Goal: Information Seeking & Learning: Learn about a topic

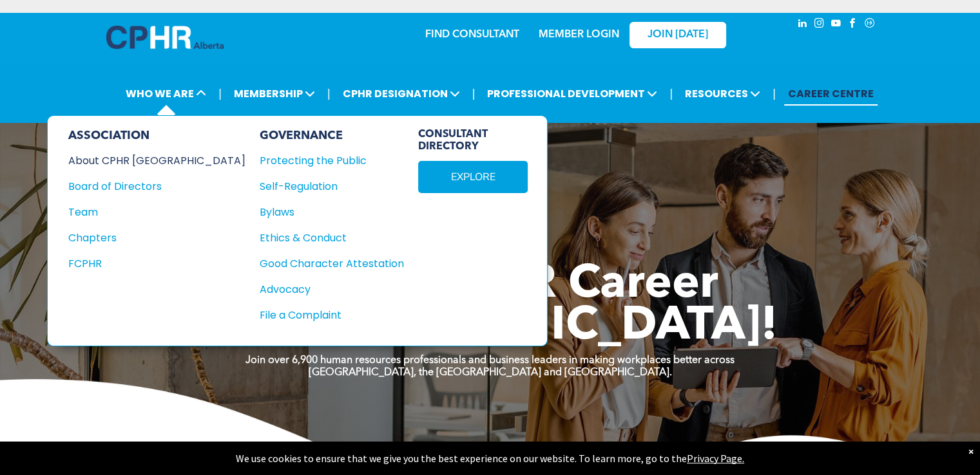
click at [128, 157] on div "About CPHR [GEOGRAPHIC_DATA]" at bounding box center [148, 161] width 160 height 16
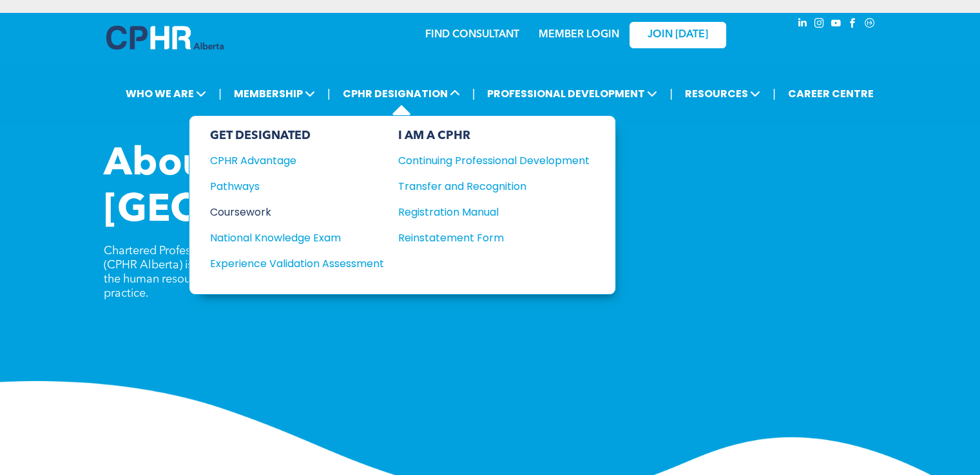
click at [255, 209] on div "Coursework" at bounding box center [288, 212] width 157 height 16
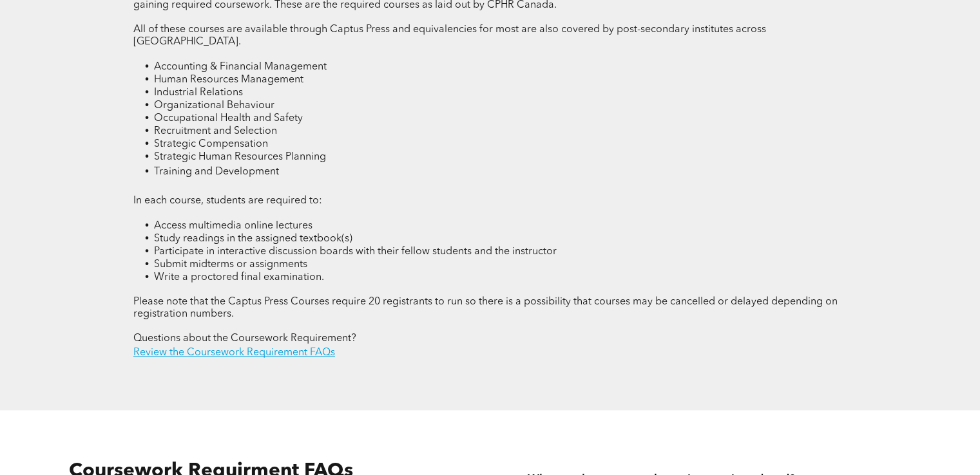
scroll to position [1932, 0]
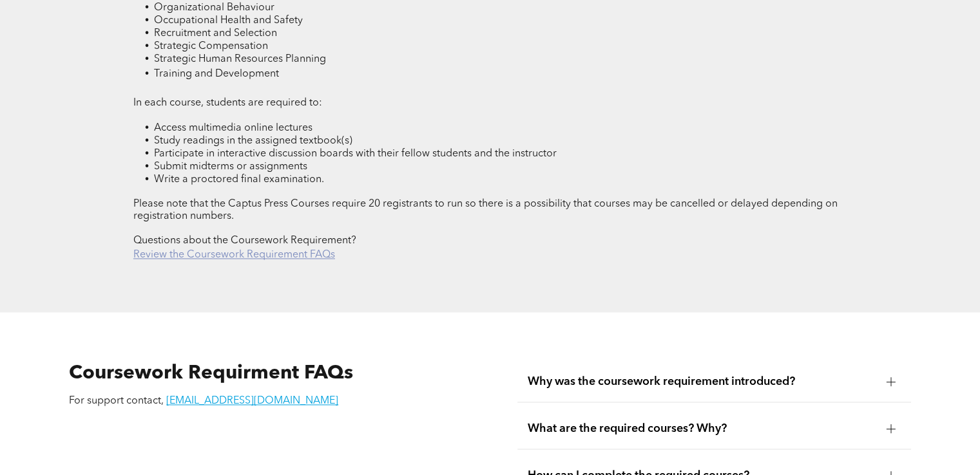
click at [309, 250] on link "Review the Coursework Requirement FAQs" at bounding box center [234, 255] width 202 height 10
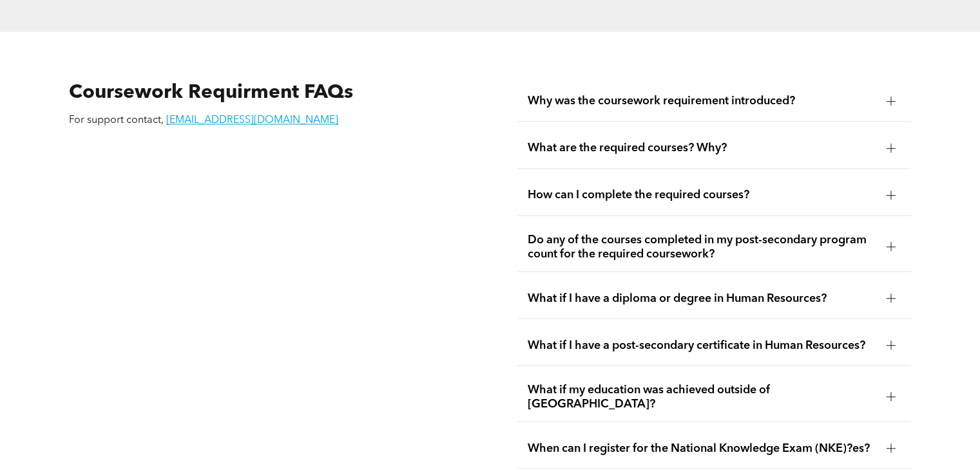
scroll to position [2214, 0]
click at [745, 81] on div "Why was the coursework requirement introduced?" at bounding box center [713, 101] width 393 height 41
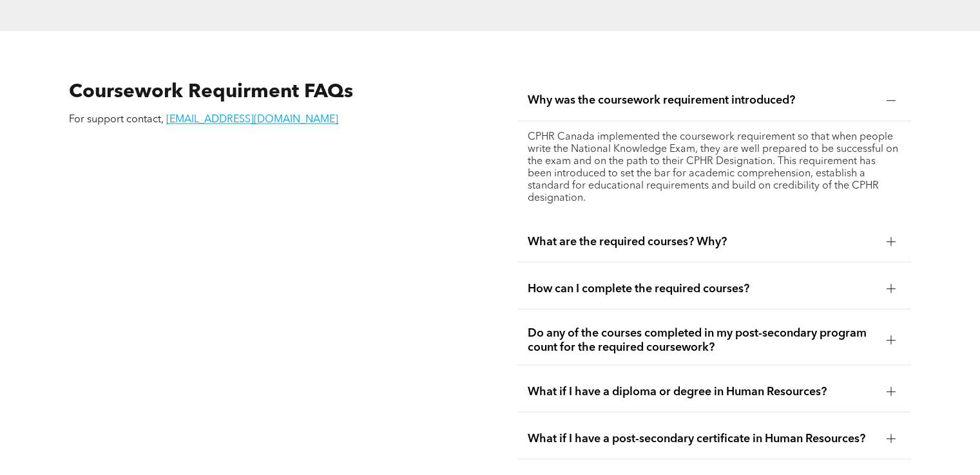
click at [740, 121] on div "CPHR Canada implemented the coursework requirement so that when people write th…" at bounding box center [713, 168] width 393 height 94
click at [721, 93] on span "Why was the coursework requirement introduced?" at bounding box center [702, 100] width 348 height 14
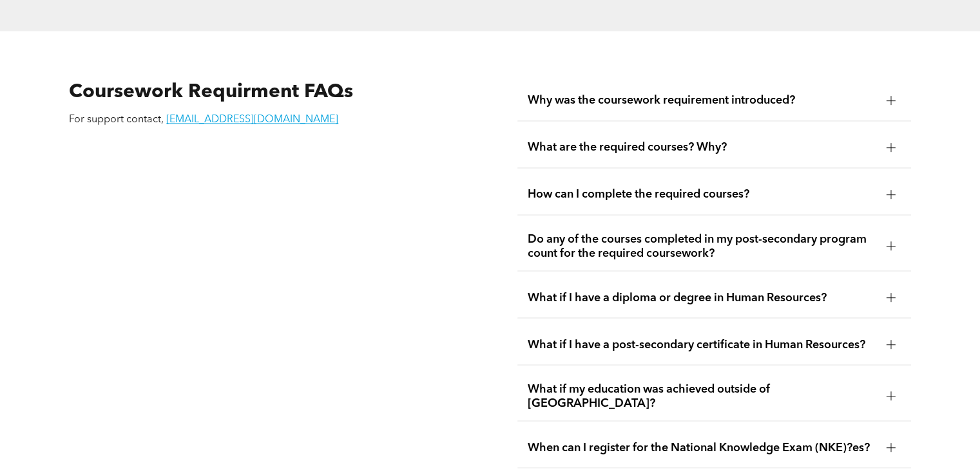
click at [648, 187] on span "How can I complete the required courses?" at bounding box center [702, 194] width 348 height 14
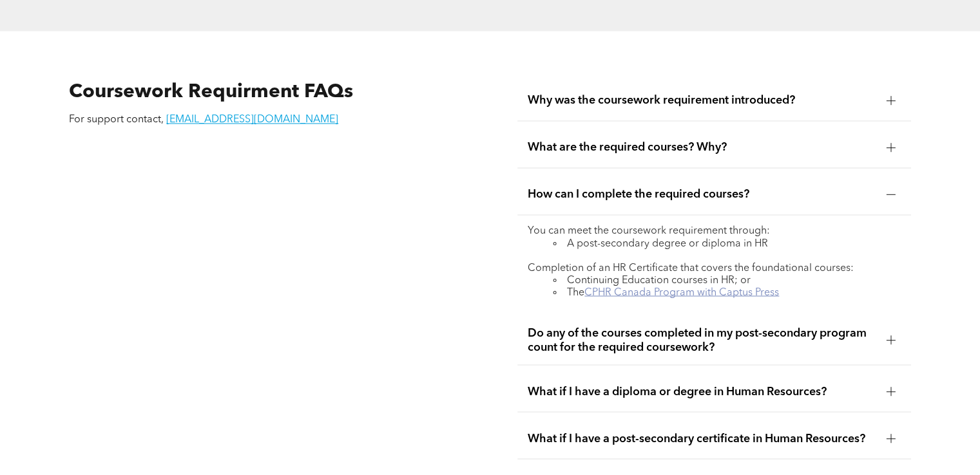
click at [658, 287] on link "CPHR Canada Program with Captus Press" at bounding box center [681, 292] width 195 height 10
click at [893, 190] on div at bounding box center [890, 194] width 9 height 9
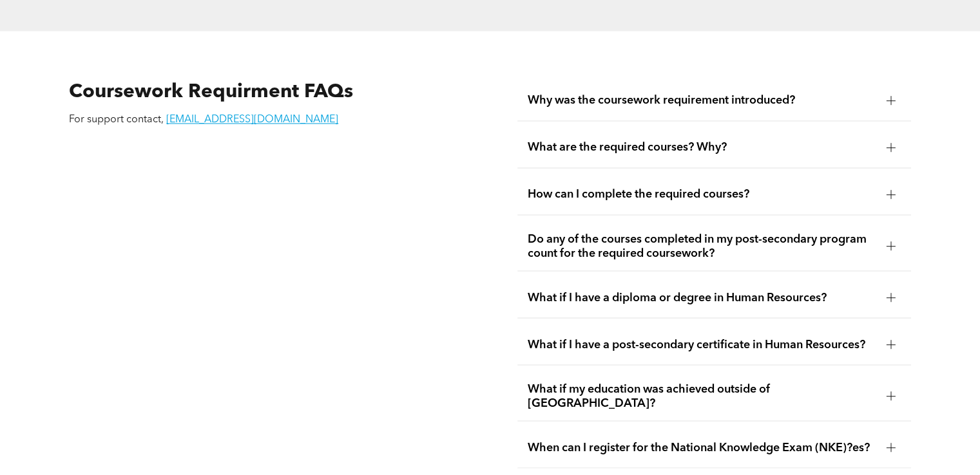
scroll to position [2278, 0]
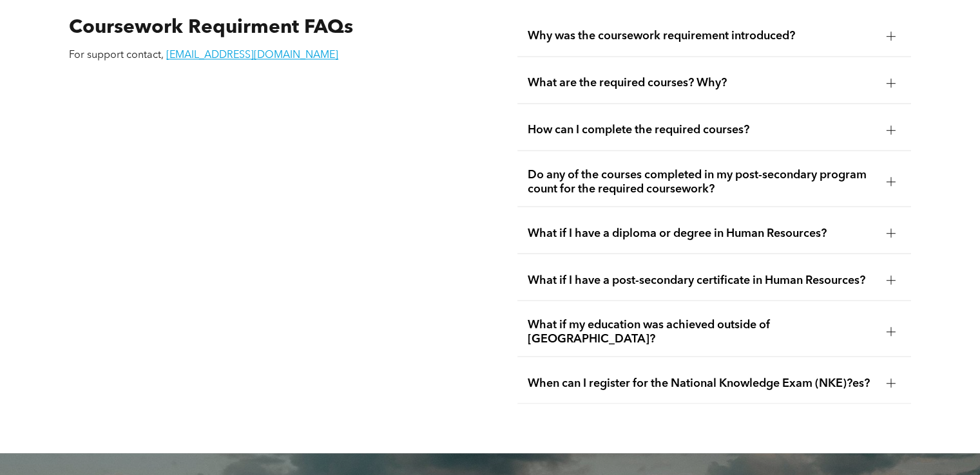
click at [667, 318] on span "What if my education was achieved outside of Canada?" at bounding box center [702, 332] width 348 height 28
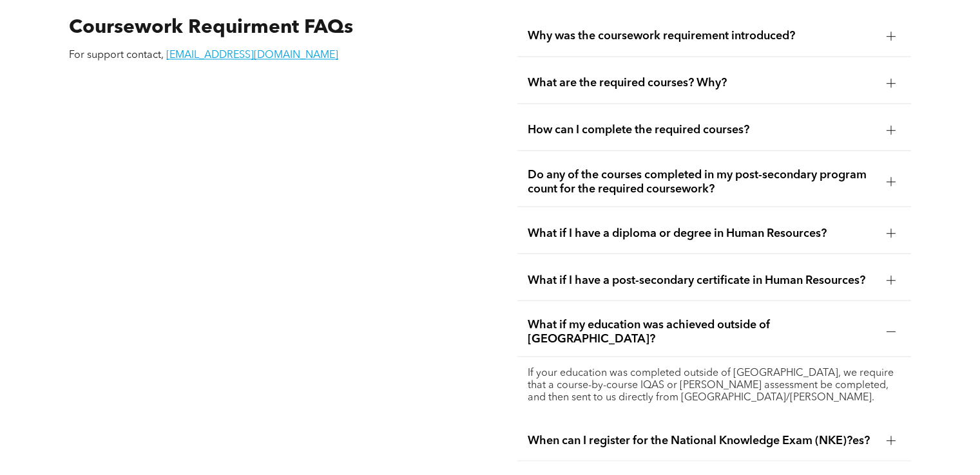
click at [672, 318] on span "What if my education was achieved outside of Canada?" at bounding box center [702, 332] width 348 height 28
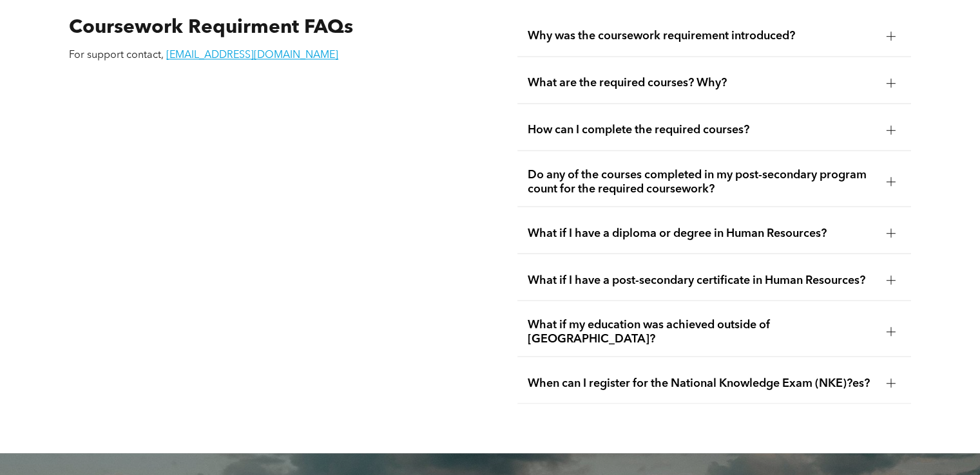
click at [693, 273] on span "What if I have a post-secondary certificate in Human Resources?" at bounding box center [702, 280] width 348 height 14
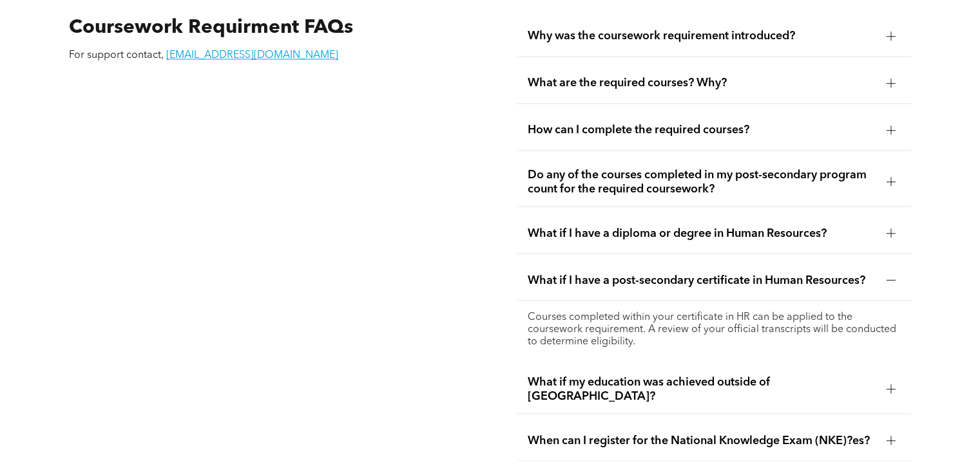
click at [693, 273] on span "What if I have a post-secondary certificate in Human Resources?" at bounding box center [702, 280] width 348 height 14
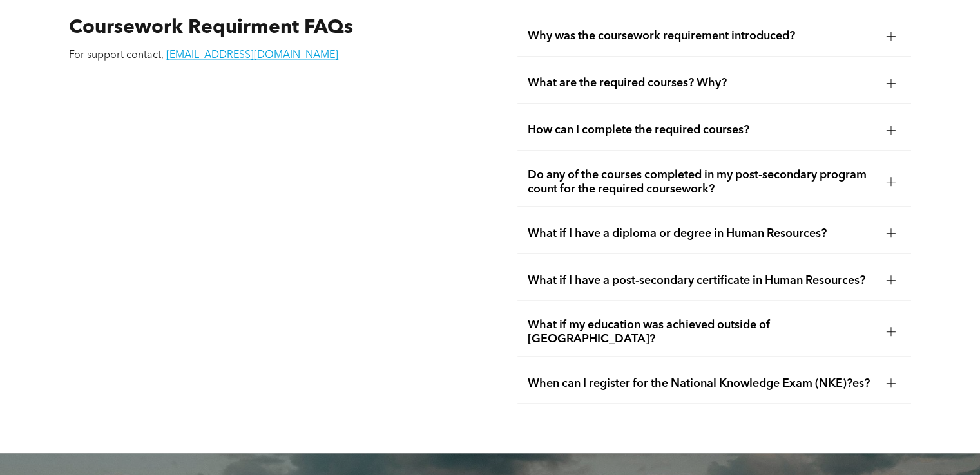
click at [727, 226] on span "What if I have a diploma or degree in Human Resources?" at bounding box center [702, 233] width 348 height 14
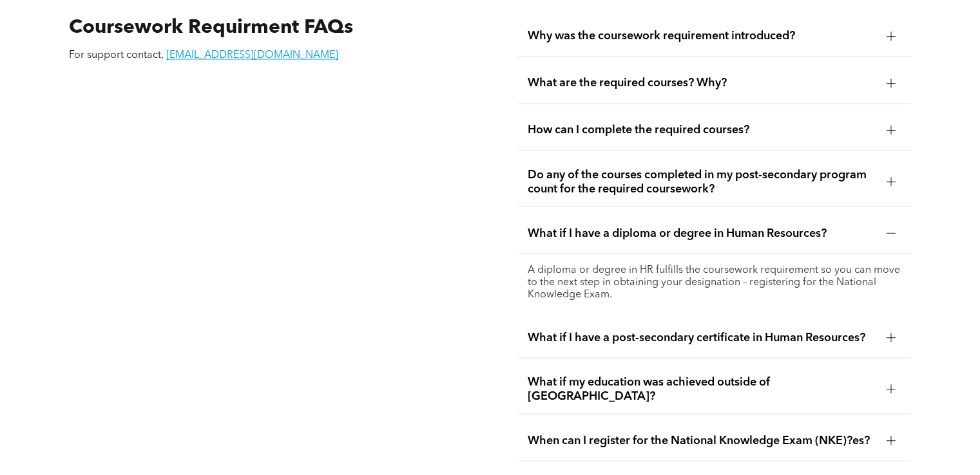
click at [732, 226] on span "What if I have a diploma or degree in Human Resources?" at bounding box center [702, 233] width 348 height 14
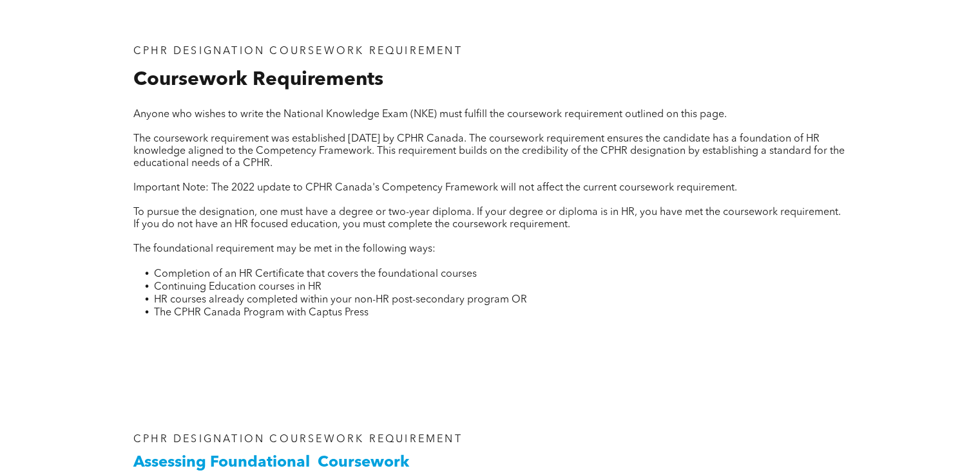
scroll to position [148, 0]
